Goal: Navigation & Orientation: Find specific page/section

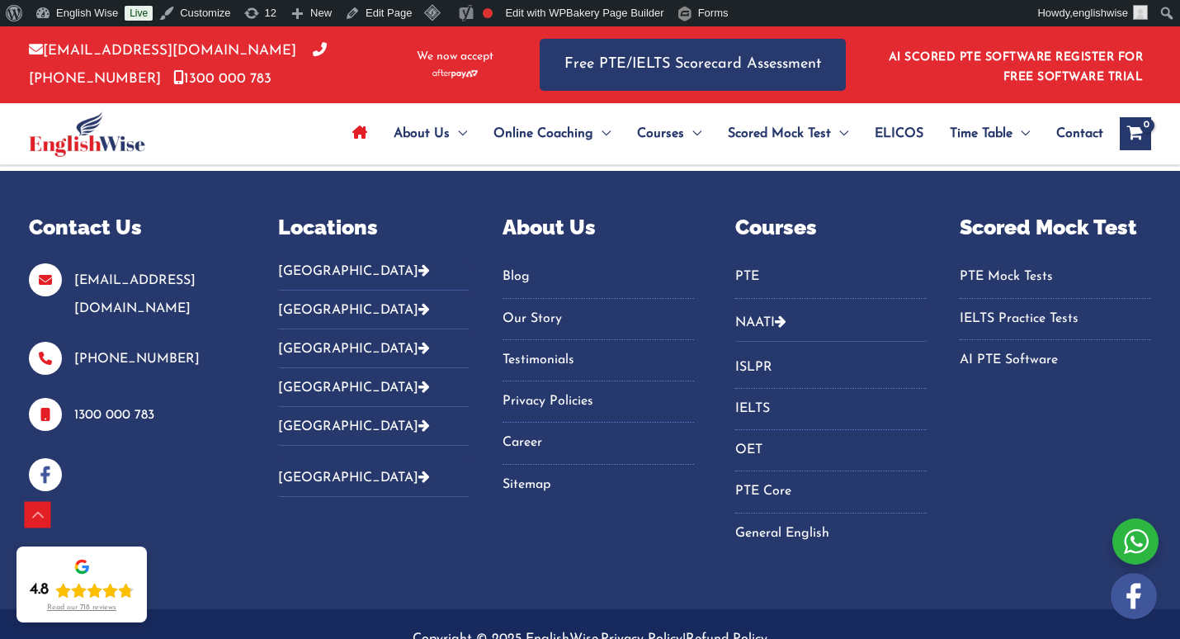
scroll to position [5719, 0]
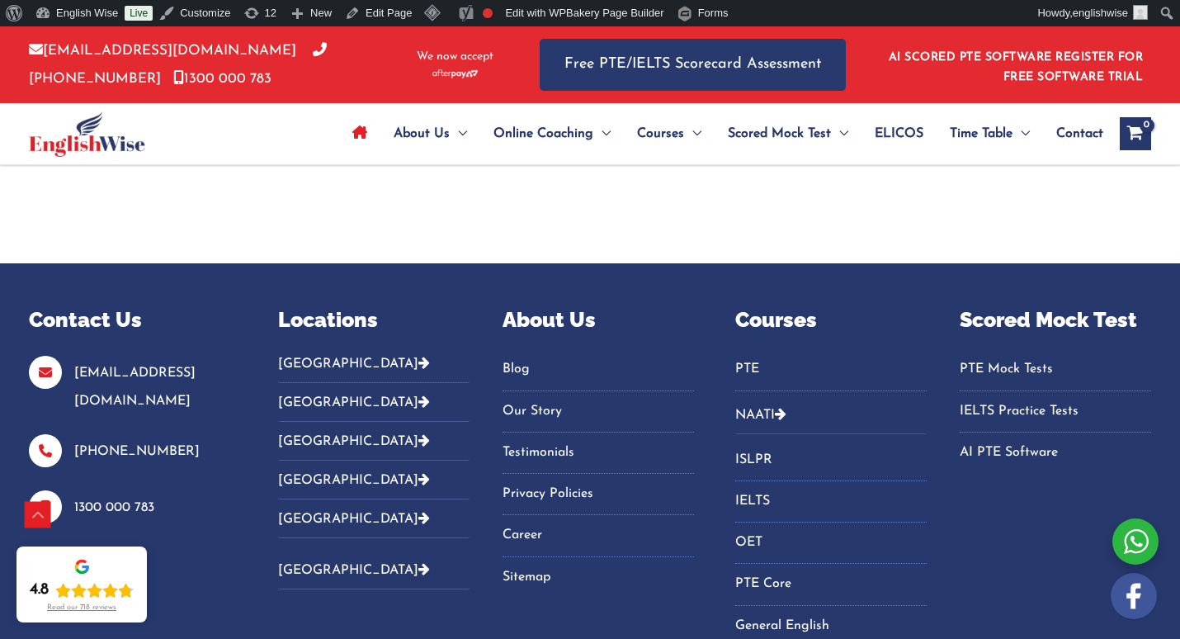
click at [524, 367] on link "Blog" at bounding box center [598, 369] width 191 height 27
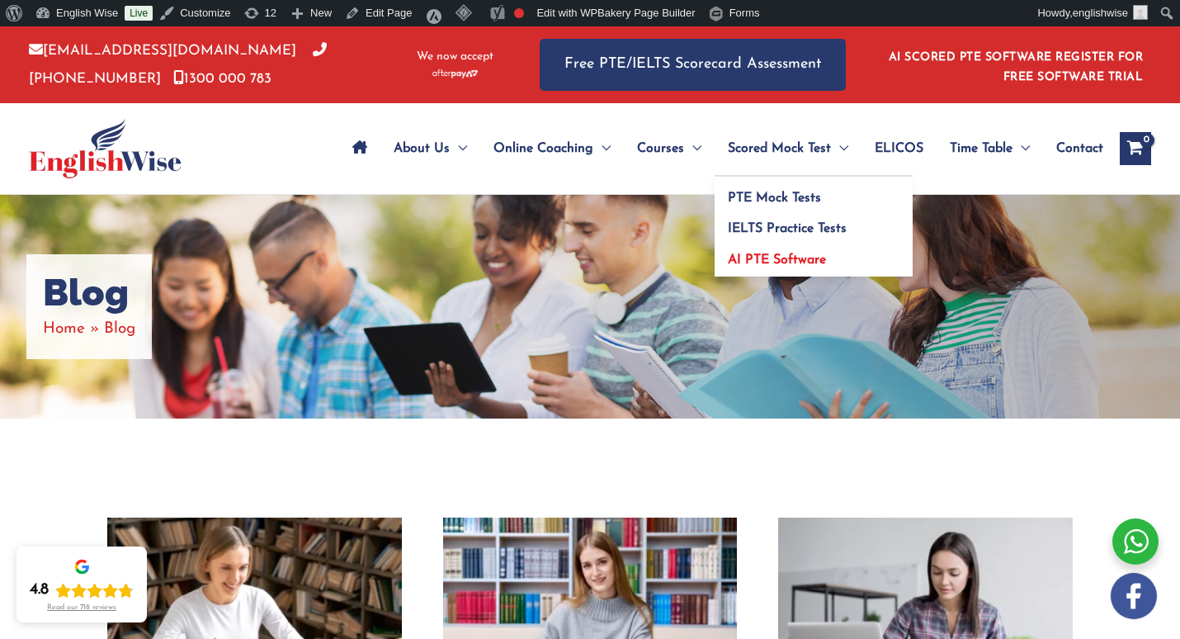
drag, startPoint x: 791, startPoint y: 242, endPoint x: 755, endPoint y: 258, distance: 38.8
